Goal: Find specific page/section: Find specific page/section

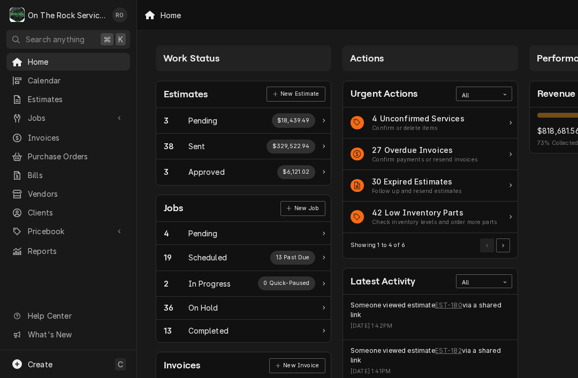
click at [32, 62] on span "Home" at bounding box center [76, 61] width 97 height 11
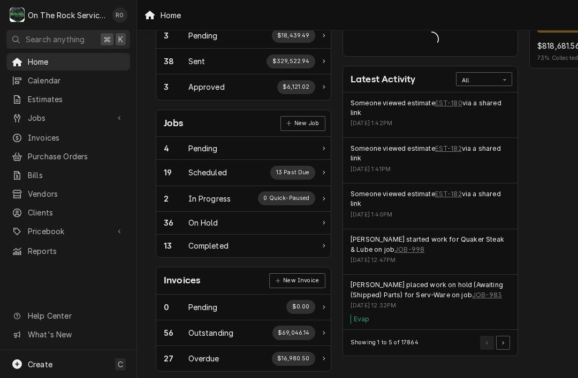
scroll to position [80, 1]
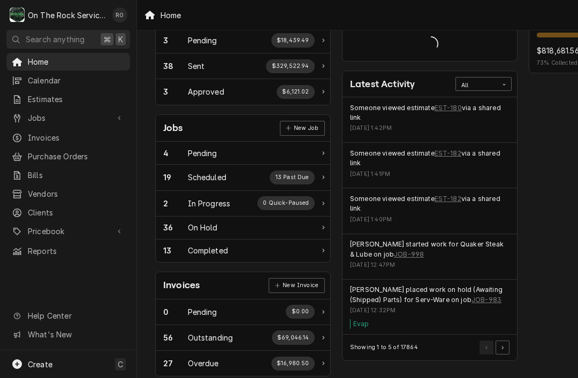
click at [445, 156] on link "EST-182" at bounding box center [447, 154] width 27 height 10
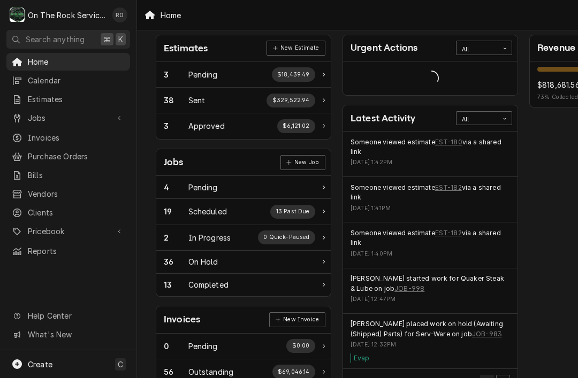
scroll to position [48, 0]
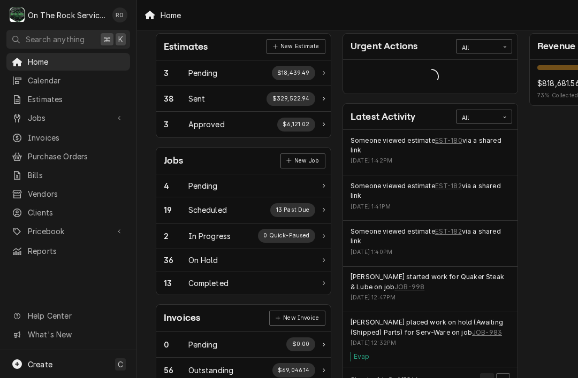
click at [449, 231] on link "EST-182" at bounding box center [448, 232] width 27 height 10
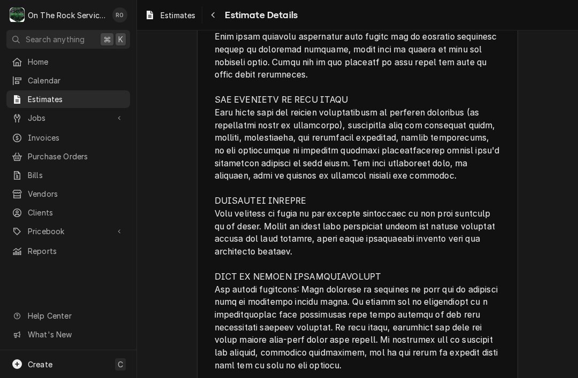
scroll to position [1475, 0]
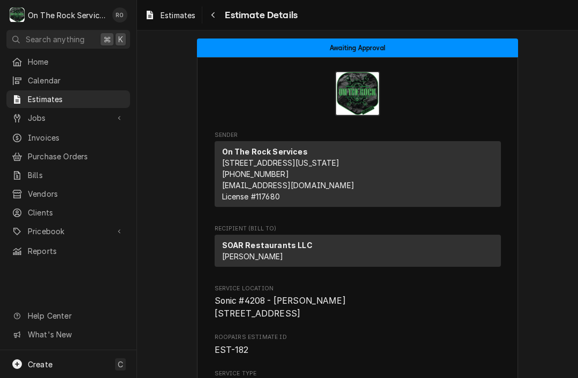
click at [34, 118] on span "Jobs" at bounding box center [68, 117] width 81 height 11
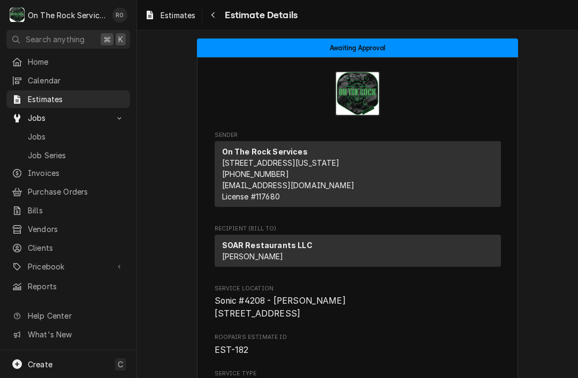
click at [35, 131] on span "Jobs" at bounding box center [76, 136] width 97 height 11
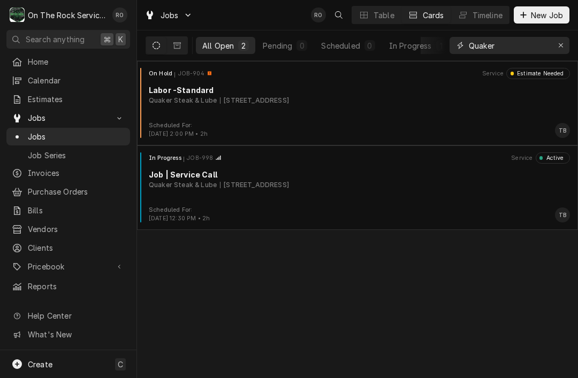
click at [554, 53] on button "Erase input" at bounding box center [560, 45] width 17 height 17
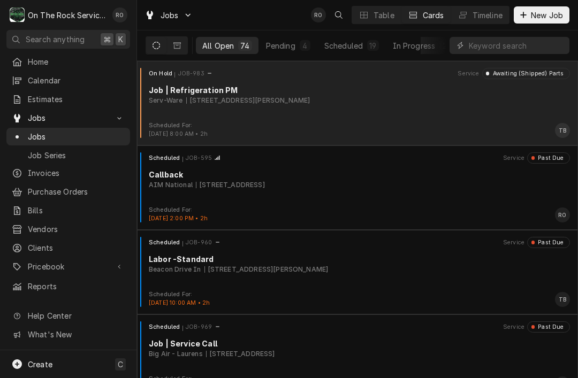
click at [484, 59] on div "Dynamic Content Wrapper" at bounding box center [509, 45] width 120 height 30
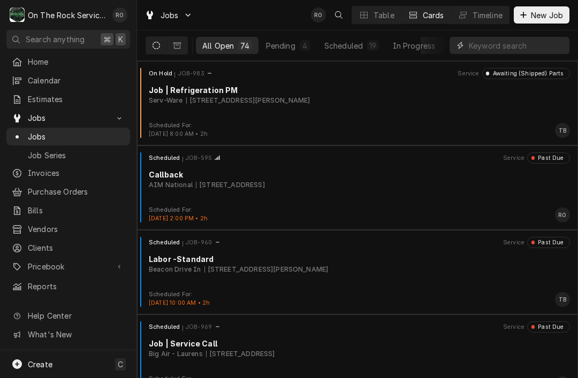
click at [534, 45] on input "Dynamic Content Wrapper" at bounding box center [516, 45] width 95 height 17
type input "970"
